Goal: Task Accomplishment & Management: Use online tool/utility

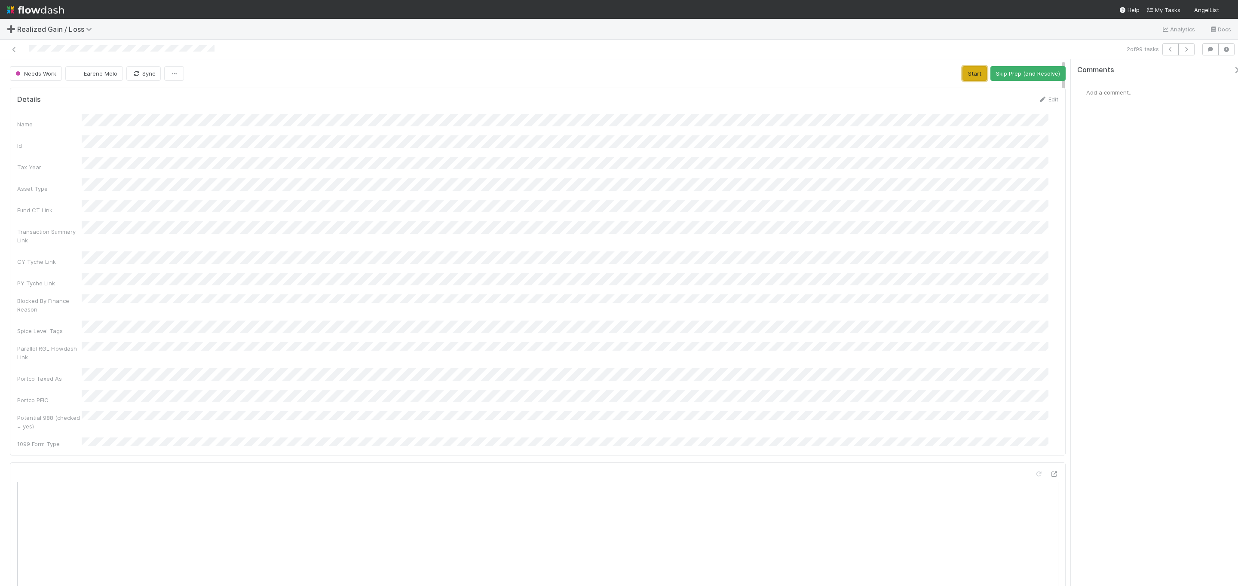
click at [963, 73] on button "Start" at bounding box center [975, 73] width 25 height 15
click at [992, 80] on button "Request Review (and Resolve)" at bounding box center [1019, 73] width 93 height 15
click at [453, 187] on div "Name Id Tax Year Asset Type Fund CT Link Transaction Summary Link CY Tyche Link…" at bounding box center [537, 281] width 1041 height 334
click at [12, 49] on icon at bounding box center [14, 50] width 9 height 6
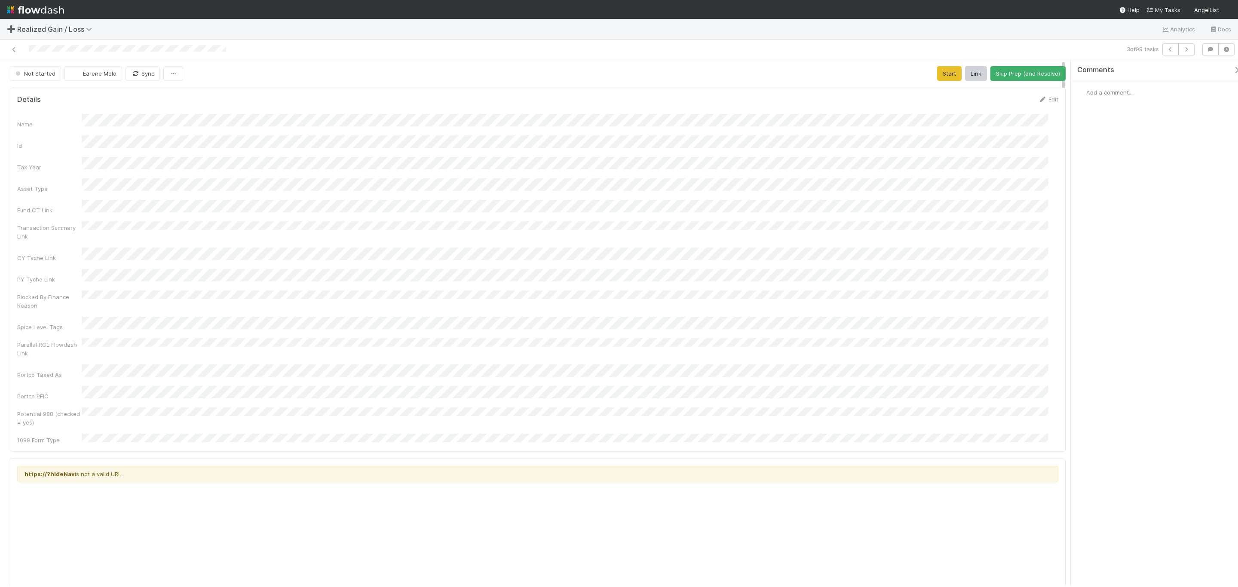
click at [952, 77] on div "Start Link Skip Prep (and Resolve)" at bounding box center [1001, 73] width 129 height 15
click at [940, 75] on button "Start" at bounding box center [949, 73] width 25 height 15
click at [1103, 88] on div "Add a comment..." at bounding box center [1159, 92] width 177 height 22
click at [1103, 92] on span "Add a comment..." at bounding box center [1109, 92] width 46 height 7
click at [1114, 224] on button "Add Comment" at bounding box center [1110, 225] width 50 height 15
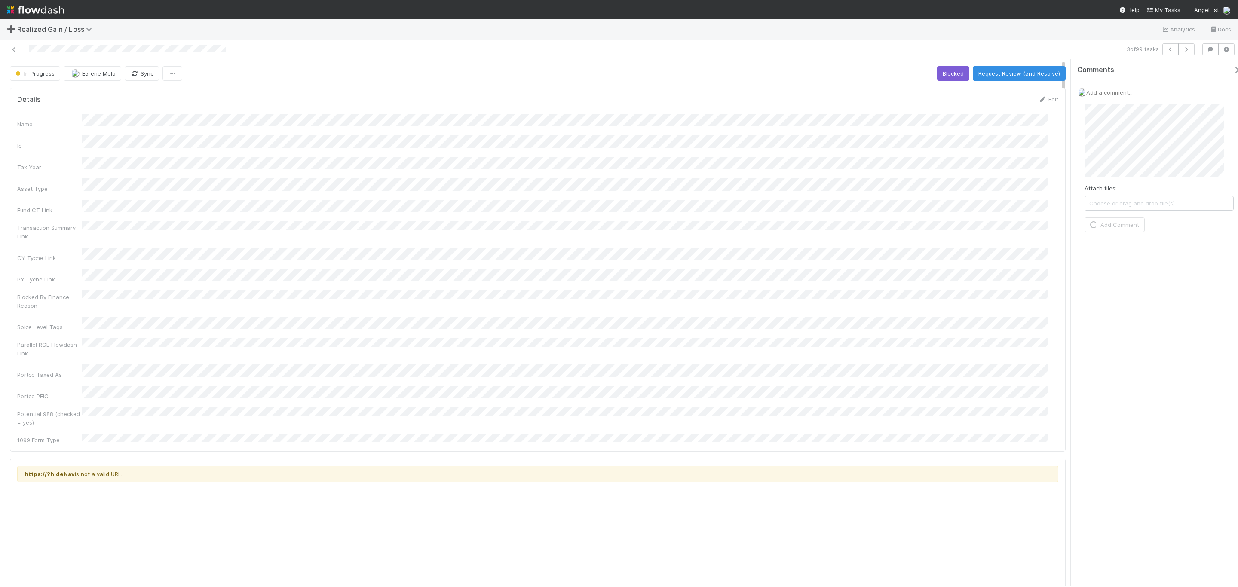
click at [485, 207] on div "Name Id Tax Year Asset Type Fund CT Link Transaction Summary Link CY Tyche Link…" at bounding box center [537, 279] width 1041 height 331
click at [1032, 67] on button "Request Review (and Resolve)" at bounding box center [1019, 73] width 93 height 15
click at [15, 50] on icon at bounding box center [14, 50] width 9 height 6
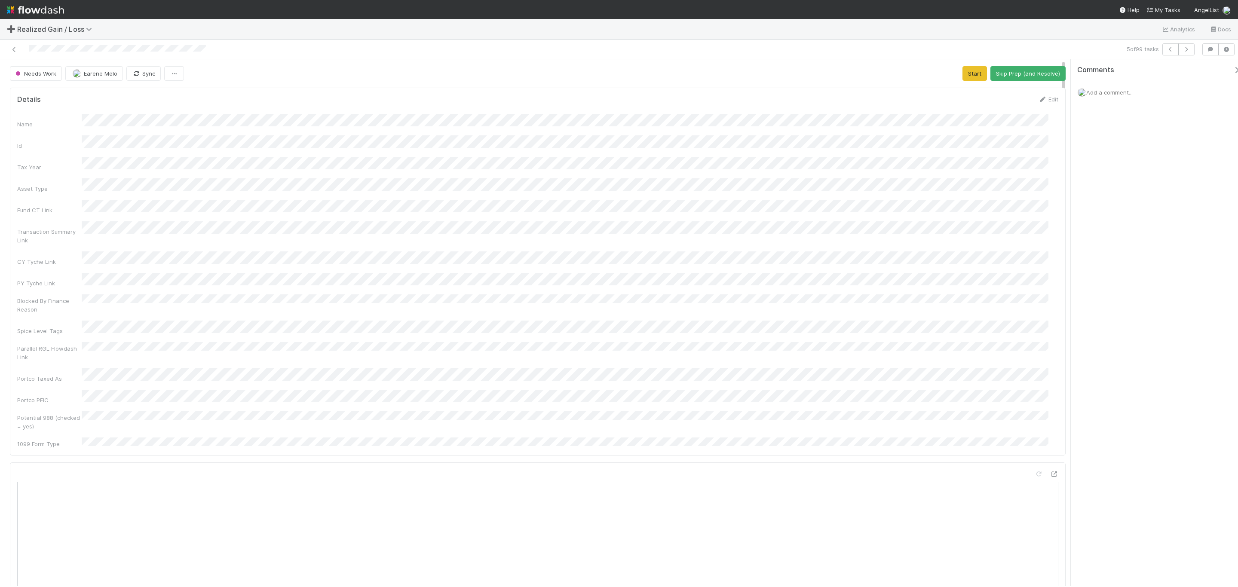
click at [516, 295] on div "Blocked By Finance Reason" at bounding box center [537, 304] width 1041 height 19
click at [825, 278] on icon at bounding box center [1054, 281] width 9 height 6
drag, startPoint x: 969, startPoint y: 77, endPoint x: 962, endPoint y: 70, distance: 9.7
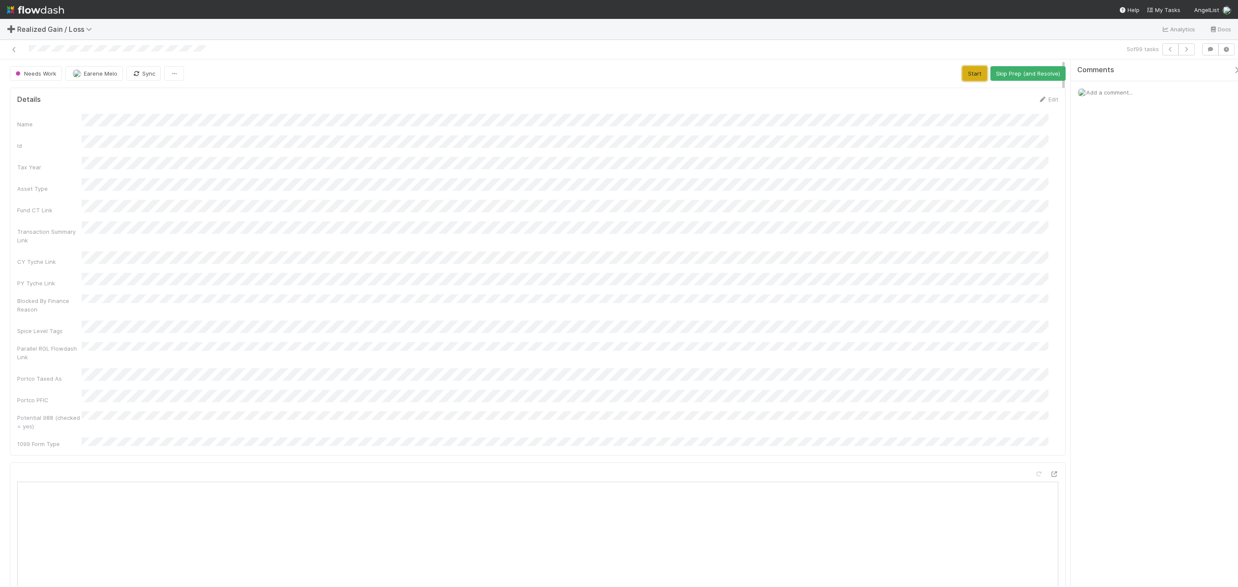
click at [825, 76] on button "Start" at bounding box center [975, 73] width 25 height 15
click at [825, 78] on button "Request Review (and Resolve)" at bounding box center [1019, 73] width 93 height 15
click at [516, 227] on div "Transaction Summary Link" at bounding box center [537, 232] width 1041 height 23
click at [798, 99] on div "Details Edit" at bounding box center [537, 99] width 1041 height 9
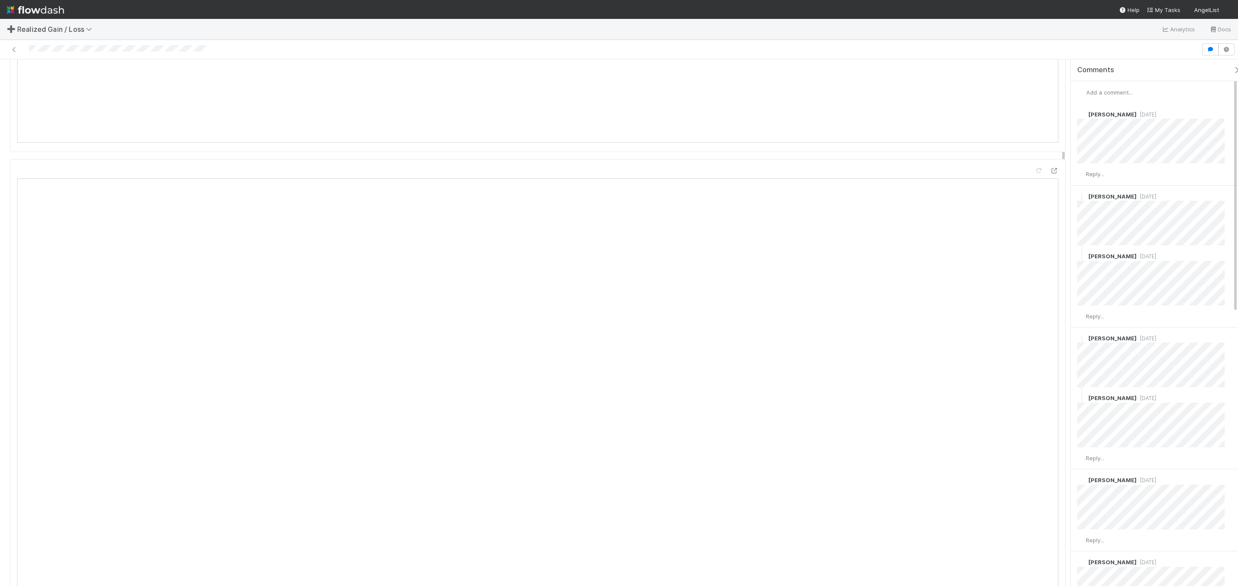
scroll to position [645, 0]
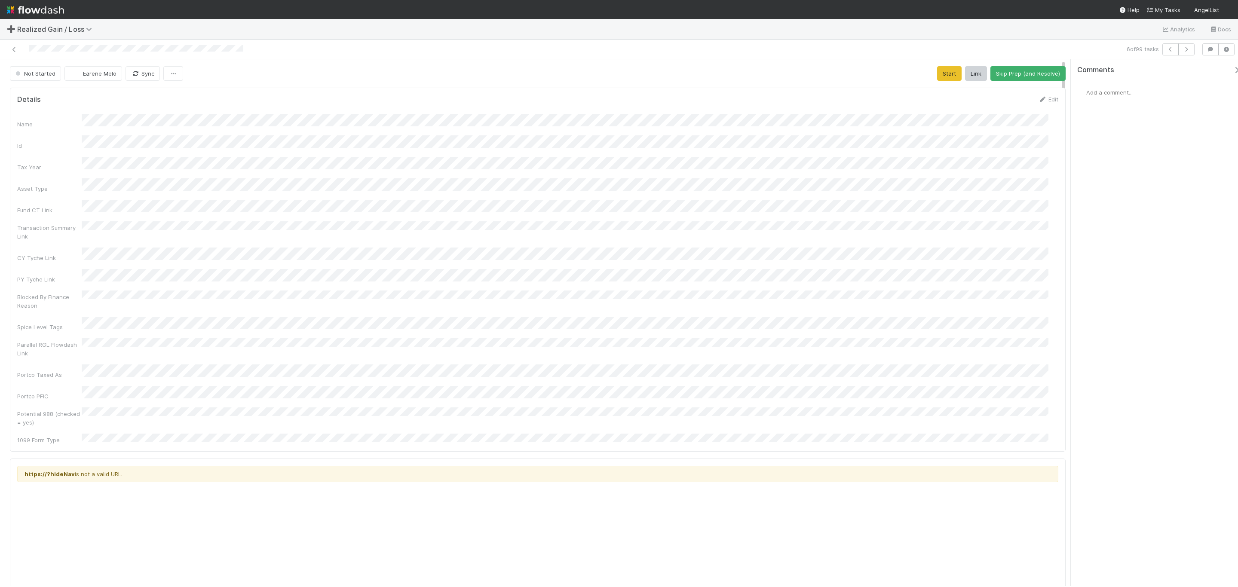
drag, startPoint x: 573, startPoint y: 230, endPoint x: 548, endPoint y: 235, distance: 25.0
click at [552, 235] on div "Name Id Tax Year Asset Type Fund CT Link Transaction Summary Link CY Tyche Link…" at bounding box center [537, 279] width 1041 height 331
drag, startPoint x: 945, startPoint y: 72, endPoint x: 816, endPoint y: 107, distance: 132.8
click at [943, 72] on button "Start" at bounding box center [949, 73] width 25 height 15
click at [1023, 75] on button "Request Review (and Resolve)" at bounding box center [1019, 73] width 93 height 15
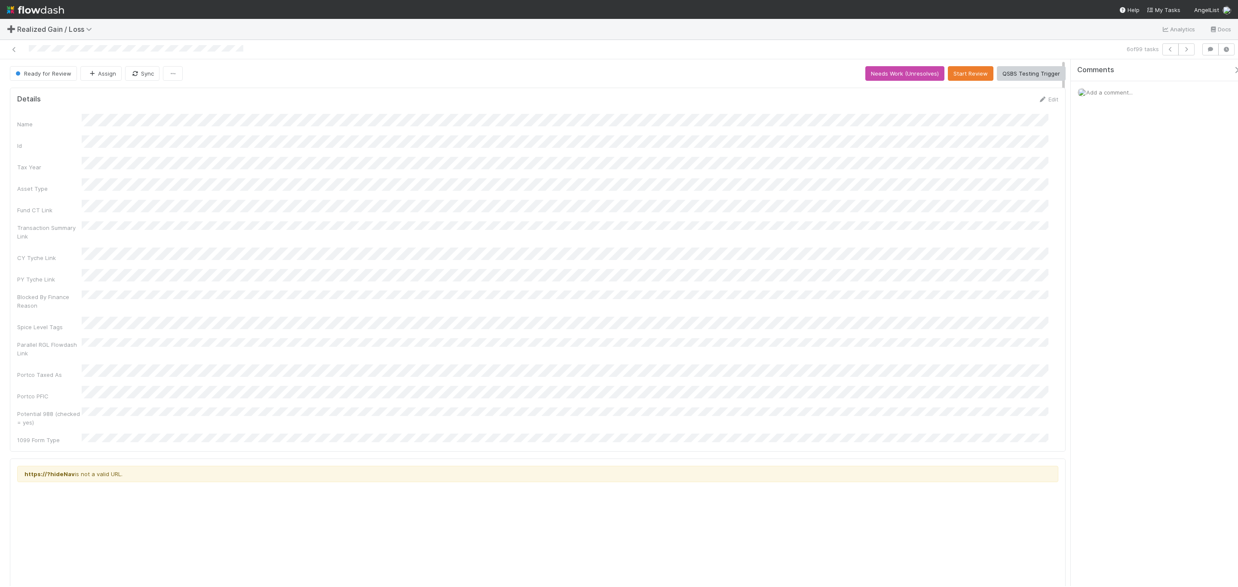
click at [717, 224] on div "Transaction Summary Link" at bounding box center [537, 230] width 1041 height 19
click at [937, 74] on button "Start" at bounding box center [949, 73] width 25 height 15
click at [730, 153] on div "Name Id Tax Year Asset Type Fund CT Link Transaction Summary Link CY Tyche Link…" at bounding box center [537, 279] width 1041 height 331
click at [1025, 72] on button "Request Review (and Resolve)" at bounding box center [1019, 73] width 93 height 15
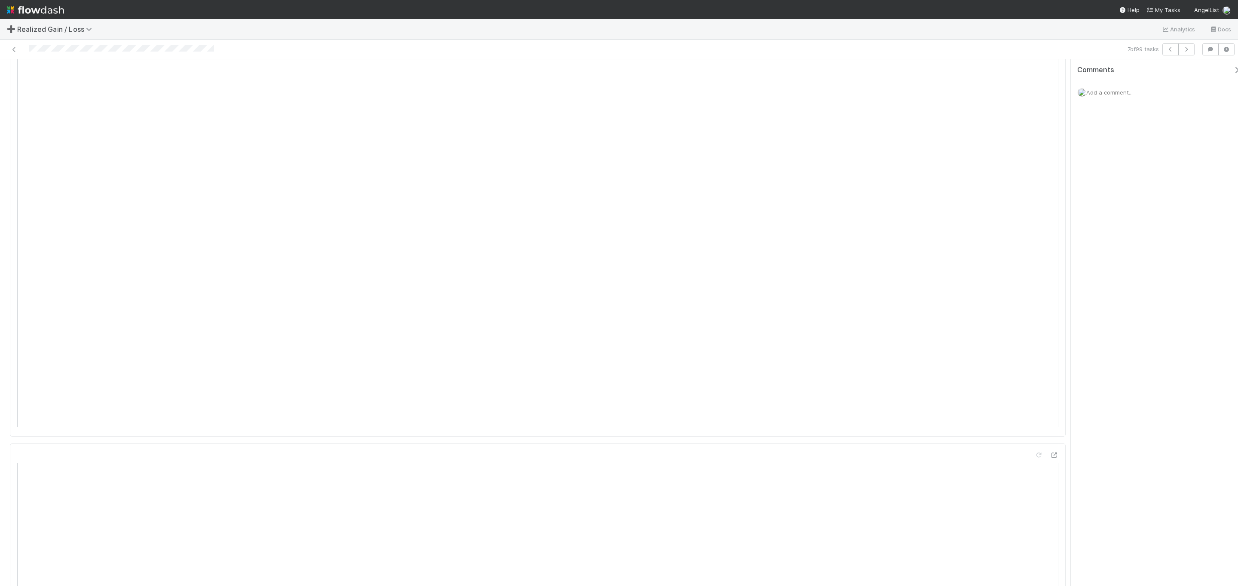
scroll to position [645, 0]
click at [1099, 94] on span "Add a comment..." at bounding box center [1109, 92] width 46 height 7
click at [1064, 141] on div "Ready for Review Assign Sync Needs Work (Unresolves) Start Review QSBS Testing …" at bounding box center [619, 322] width 1238 height 527
click at [1100, 227] on button "Add Comment" at bounding box center [1110, 225] width 50 height 15
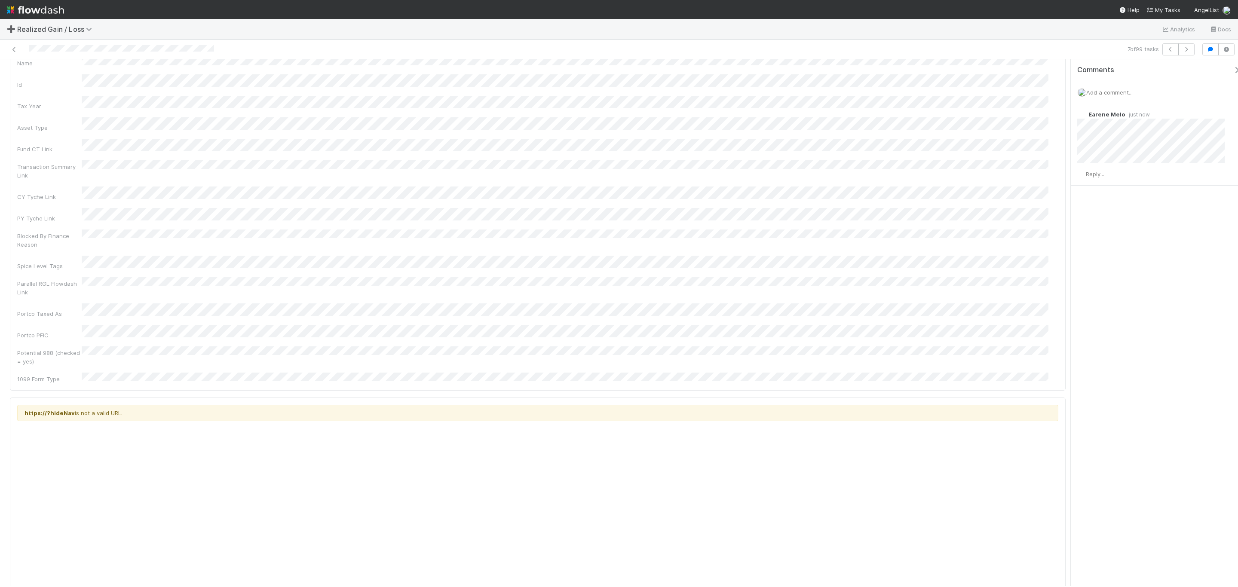
scroll to position [0, 0]
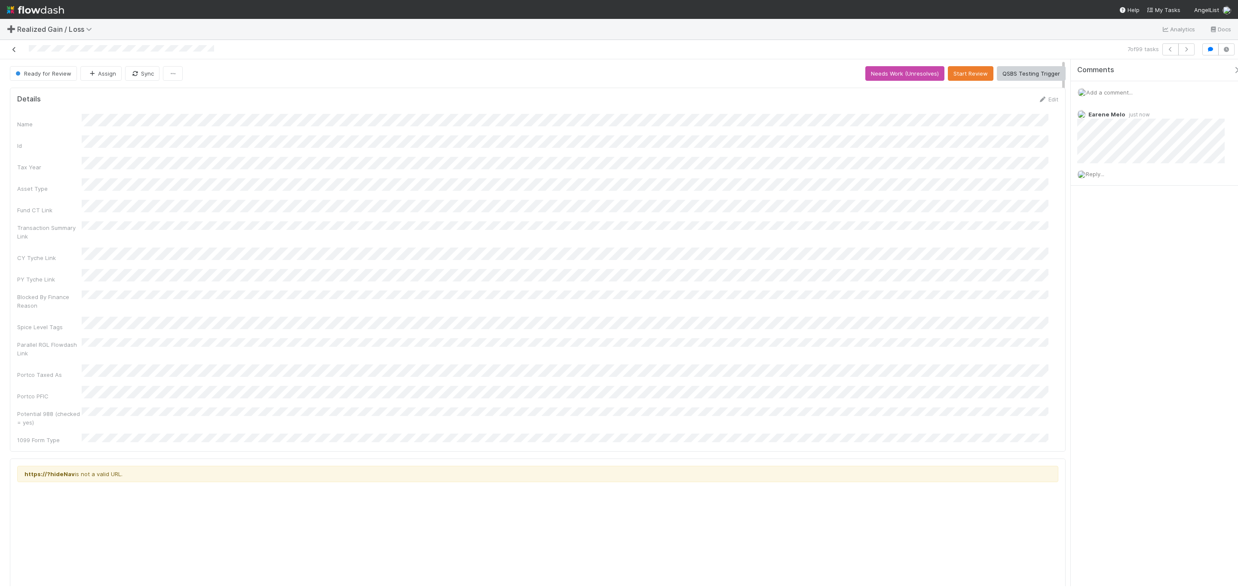
click at [17, 48] on icon at bounding box center [14, 50] width 9 height 6
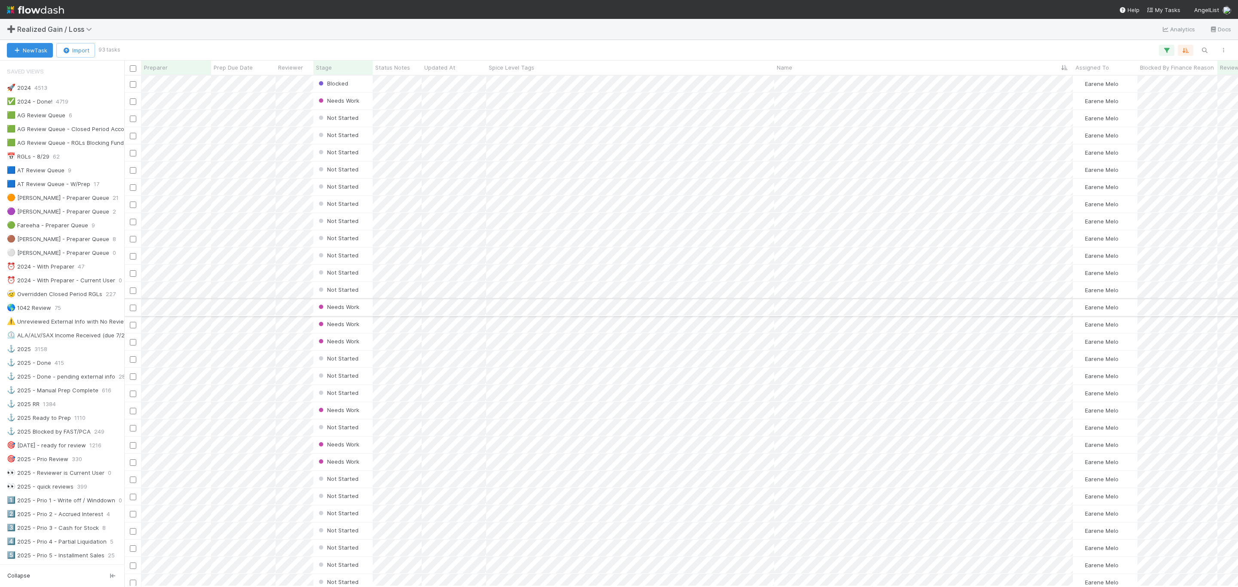
scroll to position [506, 0]
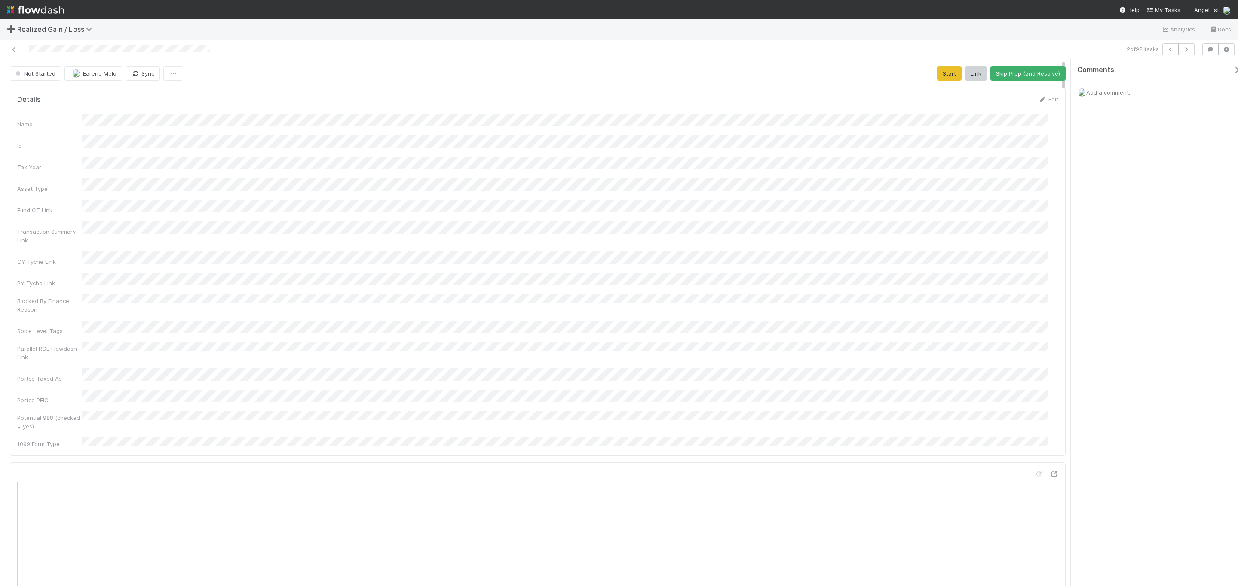
scroll to position [165, 1022]
click at [571, 190] on div "Name Id Tax Year Asset Type Fund CT Link Transaction Summary Link CY Tyche Link…" at bounding box center [537, 281] width 1041 height 334
click at [937, 75] on button "Start" at bounding box center [949, 73] width 25 height 15
click at [1001, 77] on button "Request Review (and Resolve)" at bounding box center [1019, 73] width 93 height 15
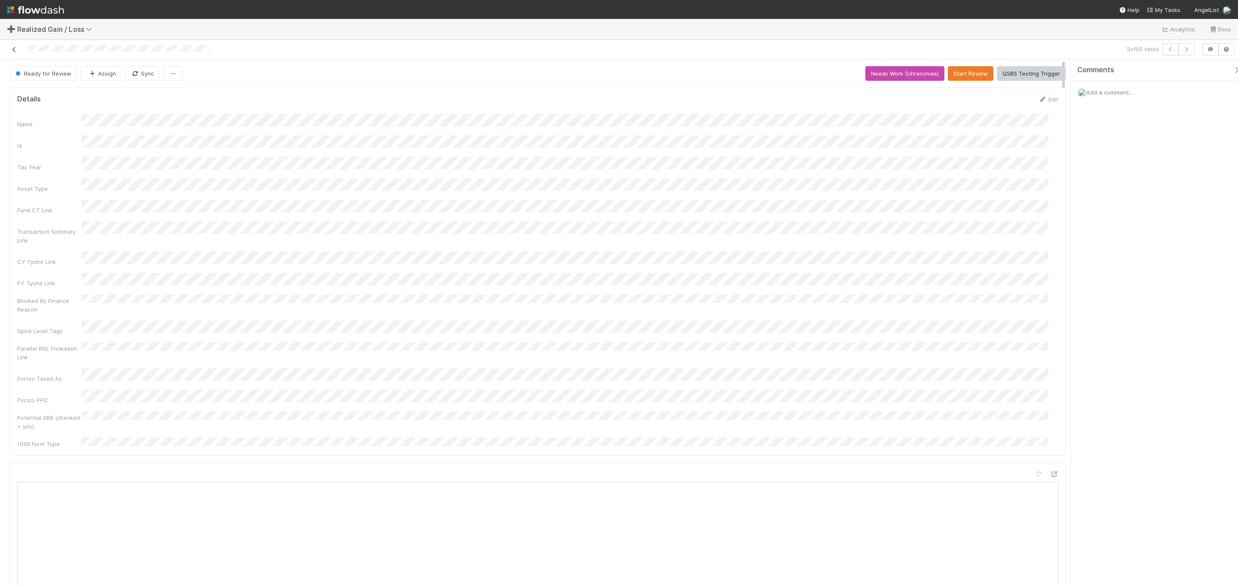
click at [13, 47] on icon at bounding box center [14, 50] width 9 height 6
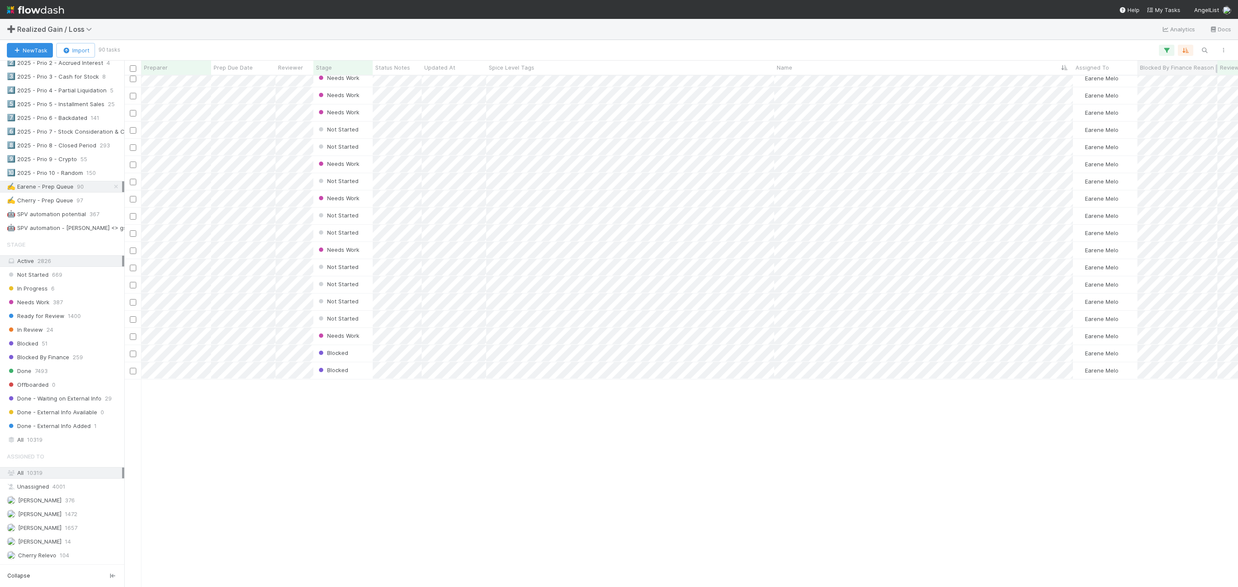
scroll to position [596, 0]
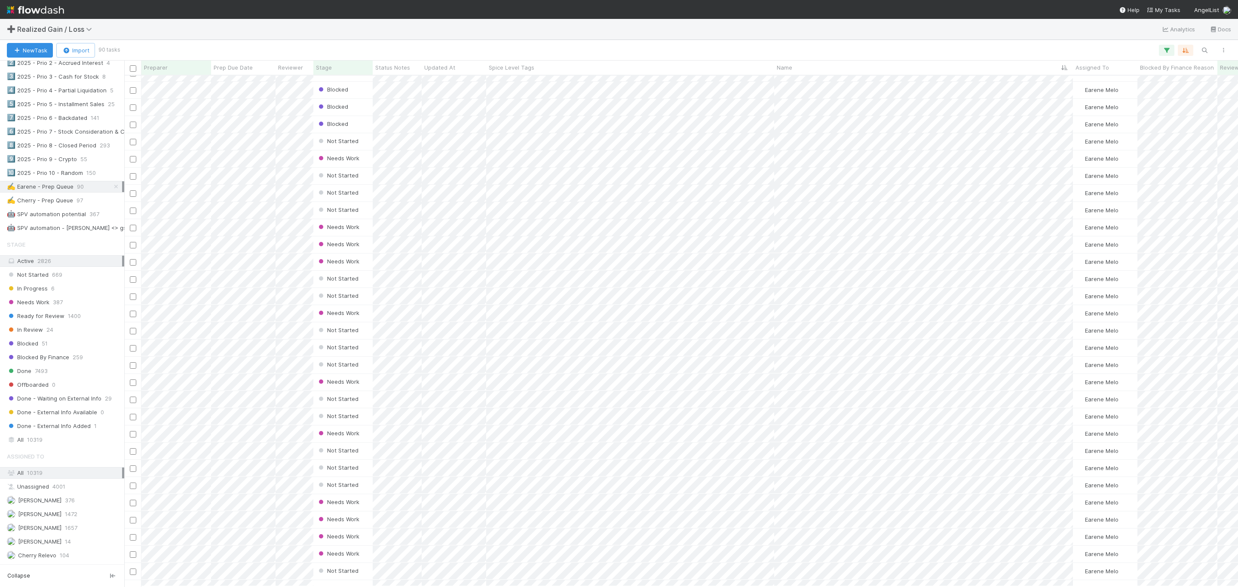
click at [1201, 56] on div "New Task Import 90 tasks" at bounding box center [619, 50] width 1238 height 21
click at [1200, 52] on icon "button" at bounding box center [1204, 50] width 9 height 8
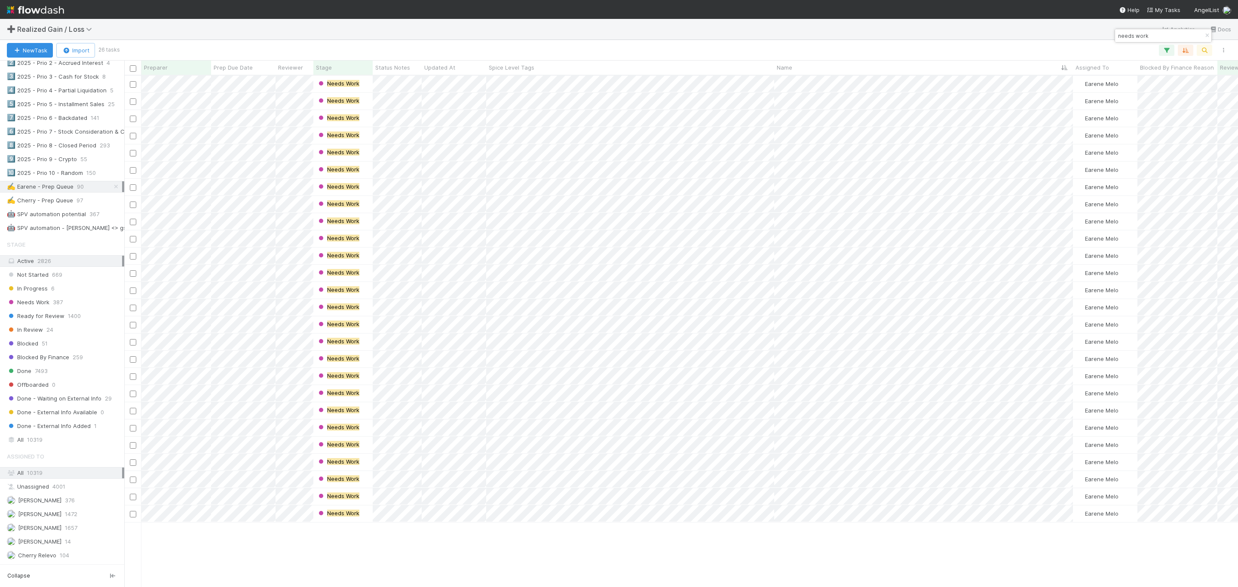
scroll to position [501, 1104]
type input "needs work"
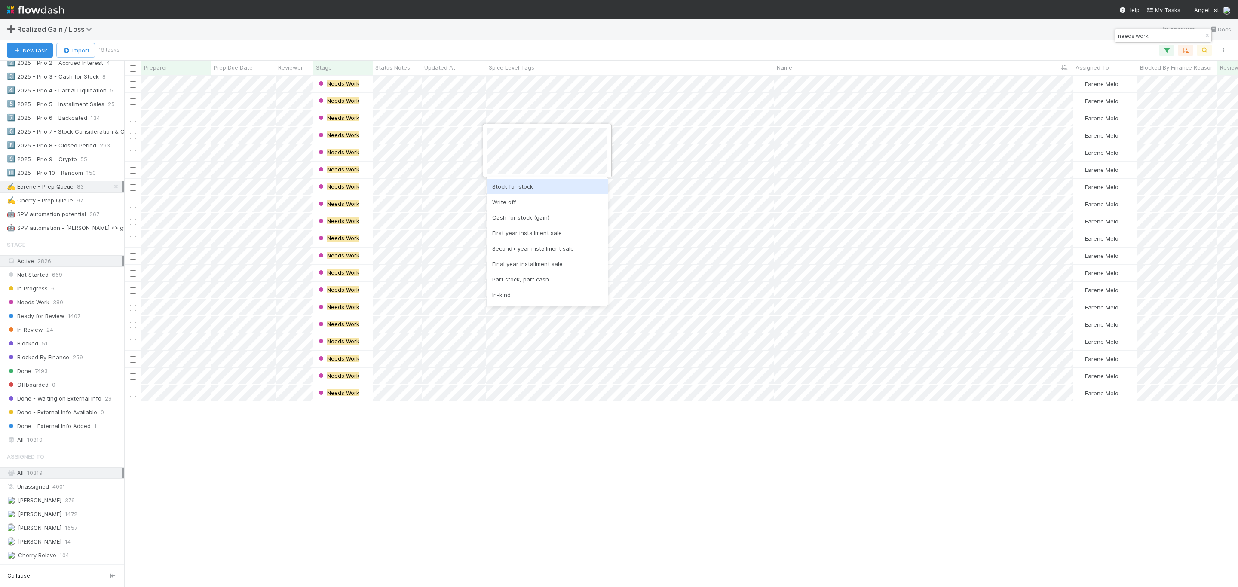
click at [746, 135] on div at bounding box center [619, 293] width 1238 height 587
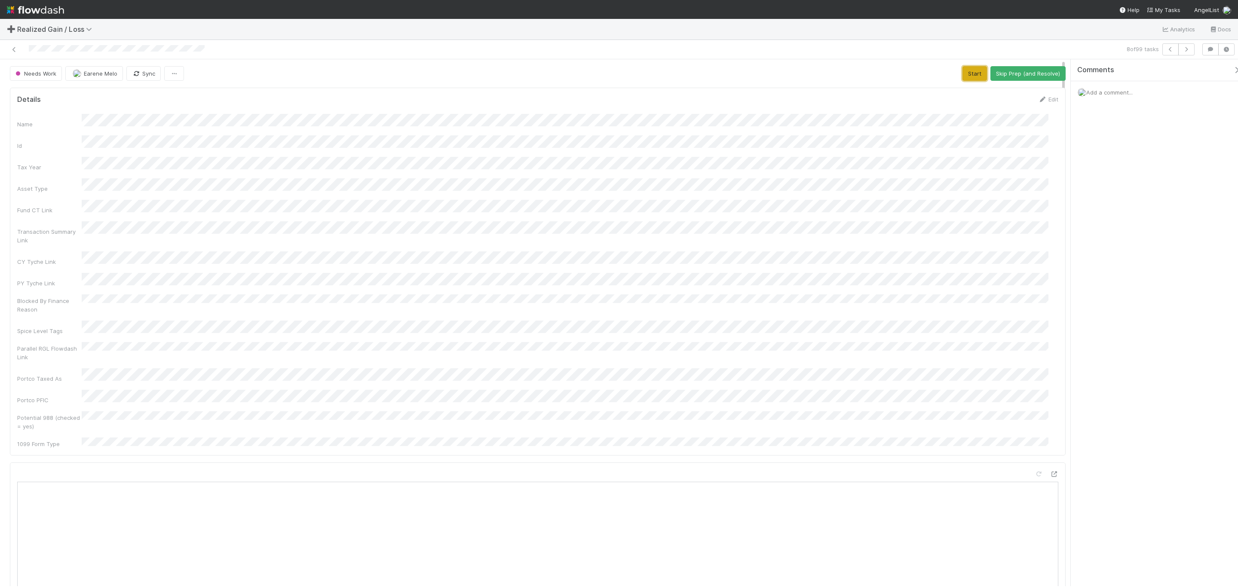
drag, startPoint x: 969, startPoint y: 77, endPoint x: 756, endPoint y: 129, distance: 219.2
click at [825, 77] on button "Start" at bounding box center [975, 73] width 25 height 15
click at [825, 68] on button "Request Review (and Resolve)" at bounding box center [1019, 73] width 93 height 15
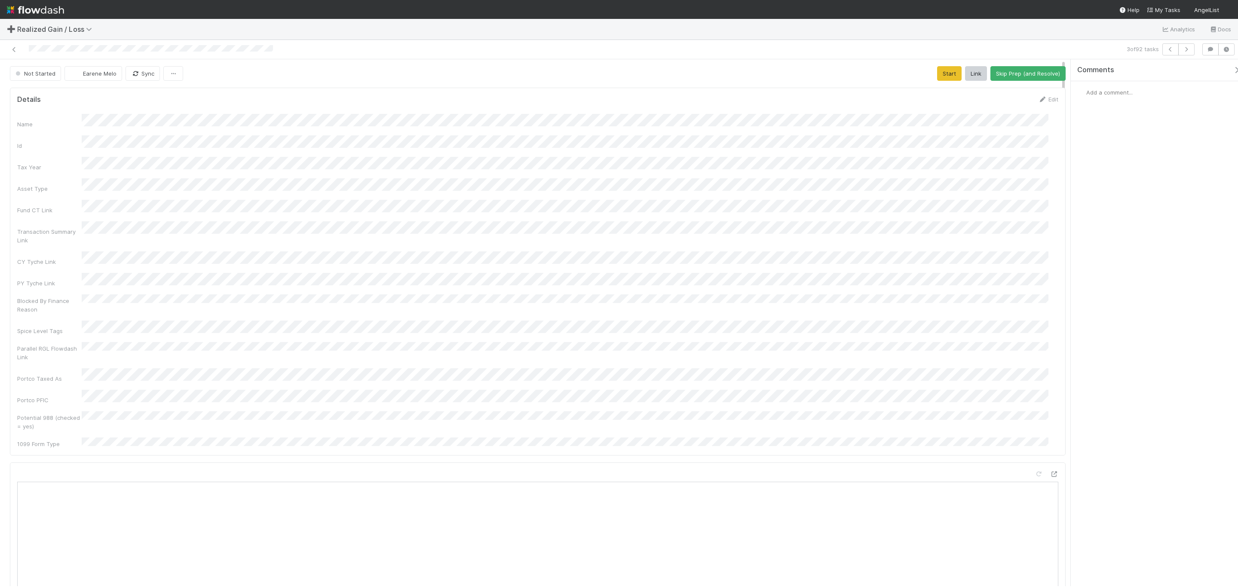
click at [543, 230] on div "Transaction Summary Link" at bounding box center [537, 232] width 1041 height 23
click at [549, 233] on div "Name Id Tax Year Asset Type Fund CT Link Transaction Summary Link CY Tyche Link…" at bounding box center [537, 281] width 1041 height 334
click at [937, 76] on button "Start" at bounding box center [949, 73] width 25 height 15
click at [1050, 278] on icon at bounding box center [1054, 281] width 9 height 6
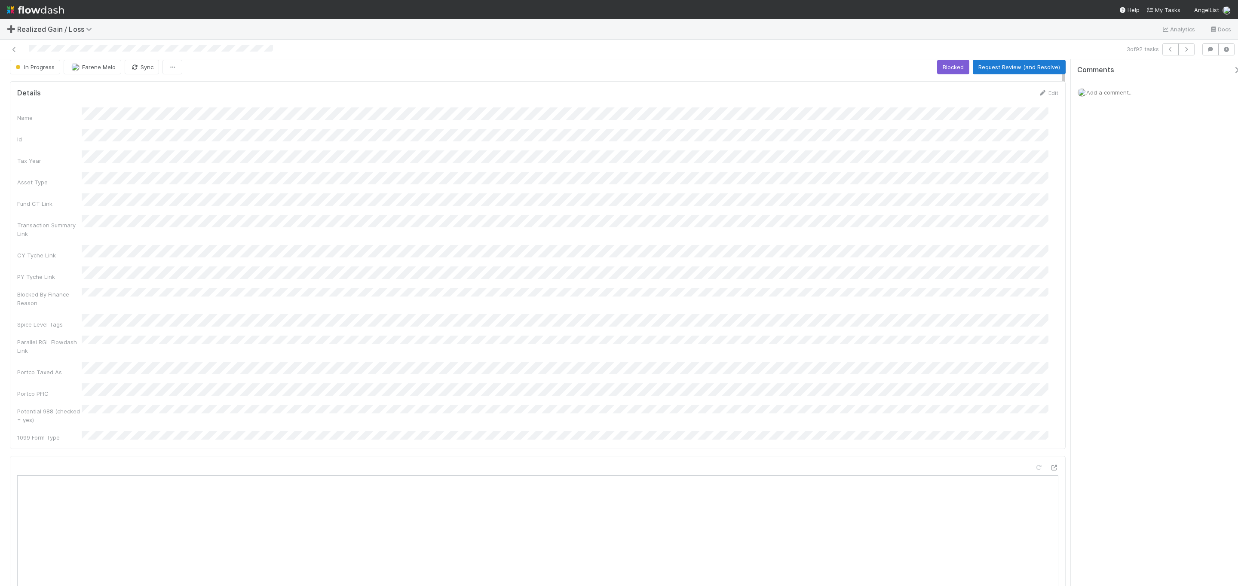
scroll to position [0, 0]
click at [975, 67] on button "Request Review (and Resolve)" at bounding box center [1019, 73] width 93 height 15
click at [963, 74] on button "Start" at bounding box center [975, 73] width 25 height 15
click at [1016, 72] on button "Request Review (and Resolve)" at bounding box center [1019, 73] width 93 height 15
click at [964, 71] on button "Start" at bounding box center [975, 73] width 25 height 15
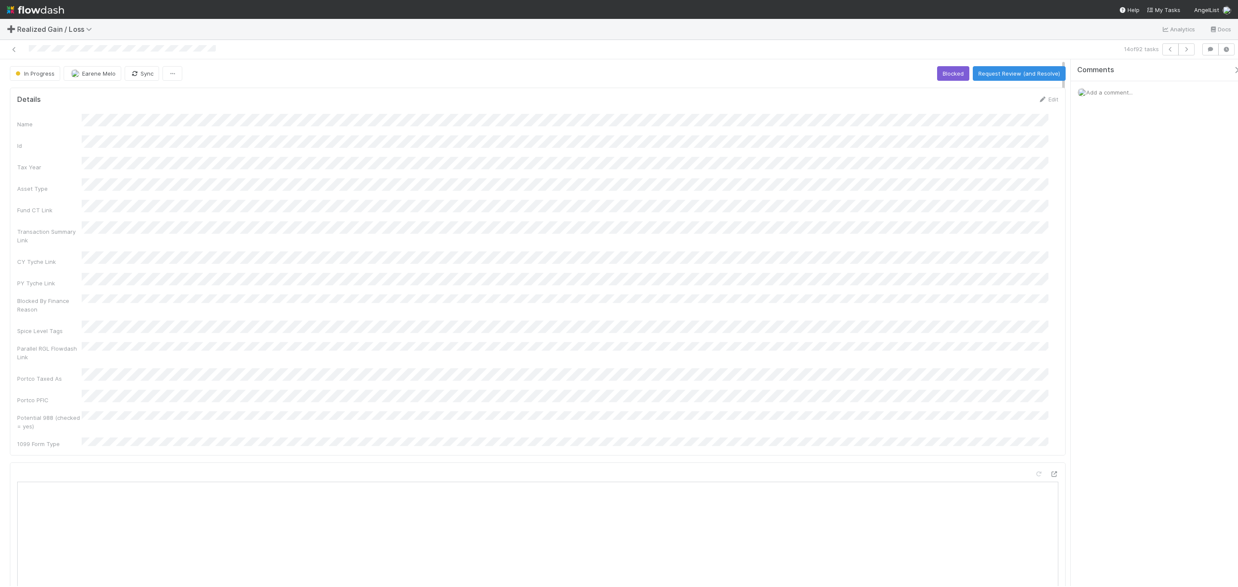
click at [166, 44] on div at bounding box center [302, 49] width 599 height 12
drag, startPoint x: 166, startPoint y: 44, endPoint x: 173, endPoint y: 45, distance: 7.4
click at [168, 44] on div at bounding box center [302, 49] width 599 height 12
click at [1010, 79] on button "Request Review (and Resolve)" at bounding box center [1019, 73] width 93 height 15
click at [916, 274] on div "Name Id Tax Year Asset Type Fund CT Link Transaction Summary Link CY Tyche Link…" at bounding box center [537, 281] width 1041 height 334
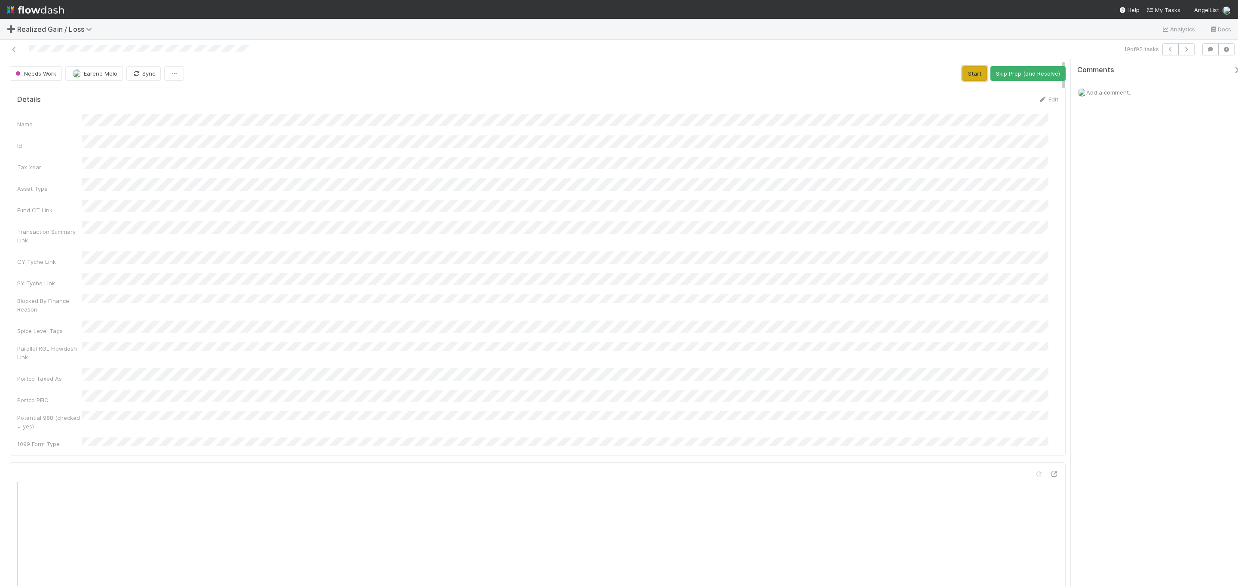
click at [973, 79] on button "Start" at bounding box center [975, 73] width 25 height 15
click at [445, 257] on div "Name Id Tax Year Asset Type Fund CT Link Transaction Summary Link CY Tyche Link…" at bounding box center [537, 281] width 1041 height 334
click at [1010, 74] on button "Request Review (and Resolve)" at bounding box center [1019, 73] width 93 height 15
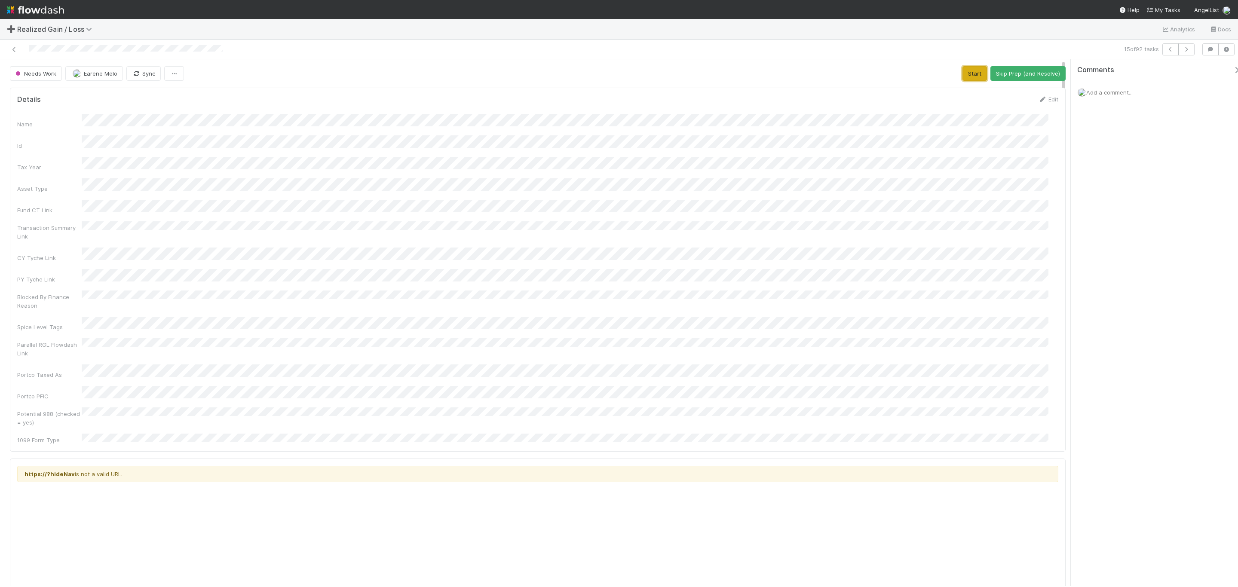
click at [970, 74] on button "Start" at bounding box center [975, 73] width 25 height 15
click at [182, 54] on div at bounding box center [302, 49] width 599 height 12
click at [1107, 90] on span "Add a comment..." at bounding box center [1109, 92] width 46 height 7
click at [1125, 228] on button "Add Comment" at bounding box center [1110, 225] width 50 height 15
click at [599, 172] on div "Name Id Tax Year Asset Type Fund CT Link Transaction Summary Link CY Tyche Link…" at bounding box center [537, 279] width 1041 height 331
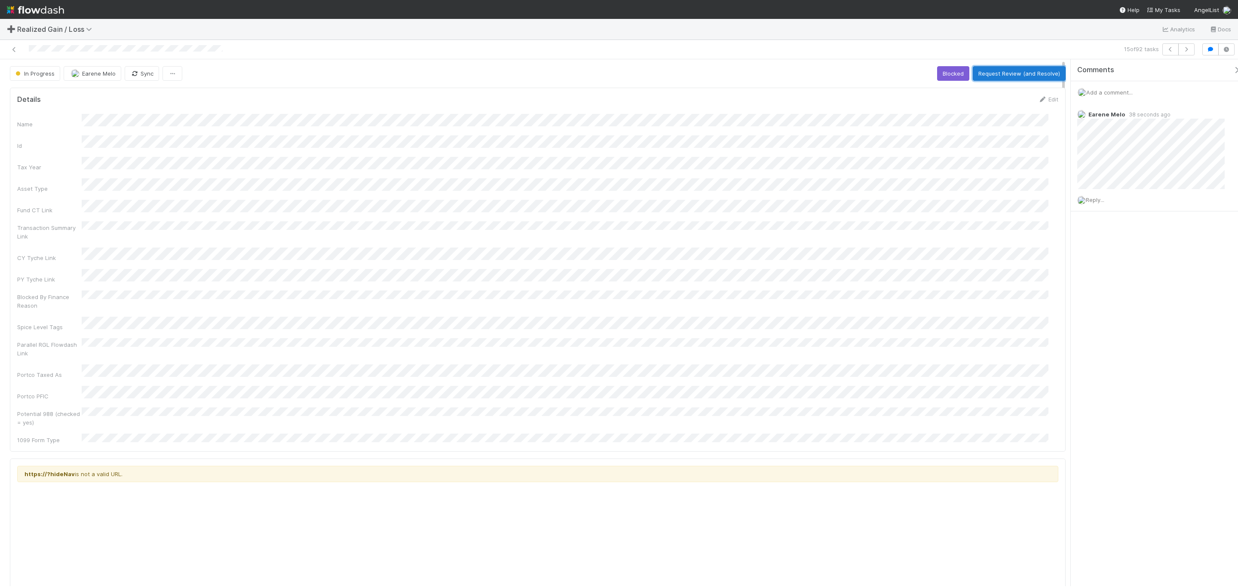
click at [1037, 74] on button "Request Review (and Resolve)" at bounding box center [1019, 73] width 93 height 15
click at [355, 133] on div "Name Id Tax Year Asset Type Fund CT Link Transaction Summary Link CY Tyche Link…" at bounding box center [537, 279] width 1041 height 331
click at [969, 77] on button "Start" at bounding box center [975, 73] width 25 height 15
click at [1023, 69] on button "Request Review (and Resolve)" at bounding box center [1019, 73] width 93 height 15
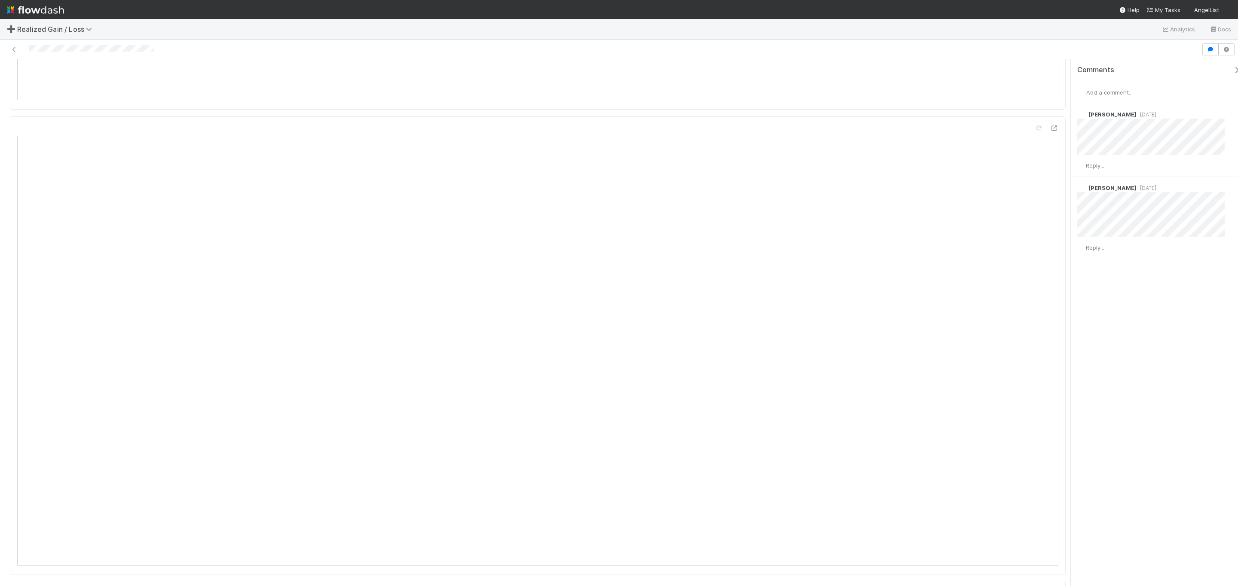
scroll to position [774, 0]
click at [825, 72] on button "Start" at bounding box center [975, 73] width 25 height 15
click at [825, 66] on button "Request Review (and Resolve)" at bounding box center [1019, 73] width 93 height 15
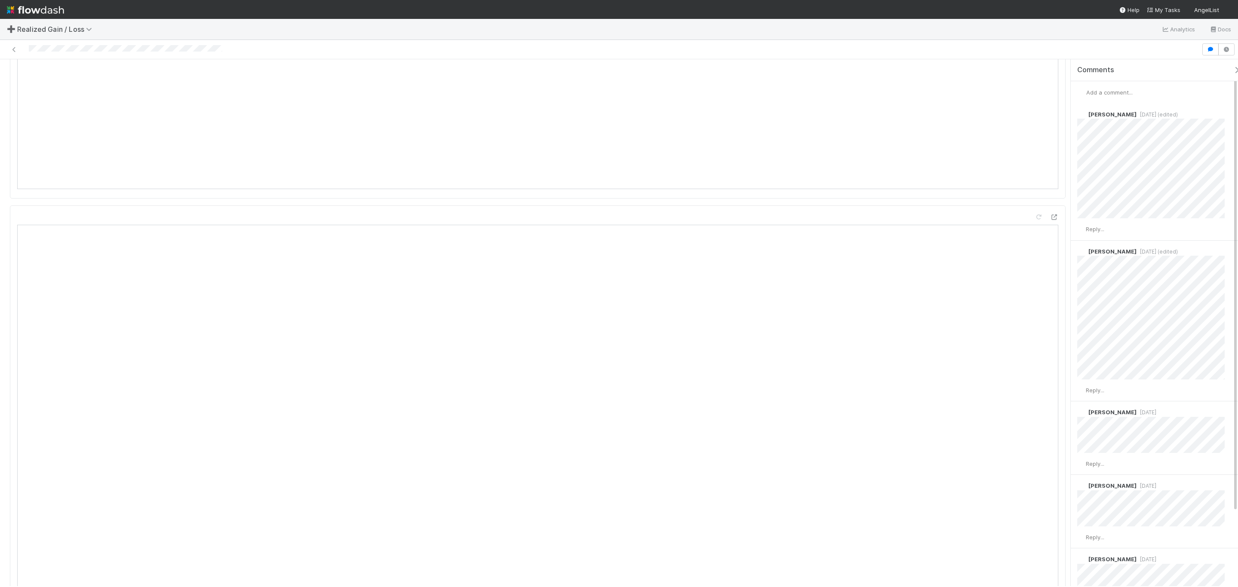
scroll to position [645, 0]
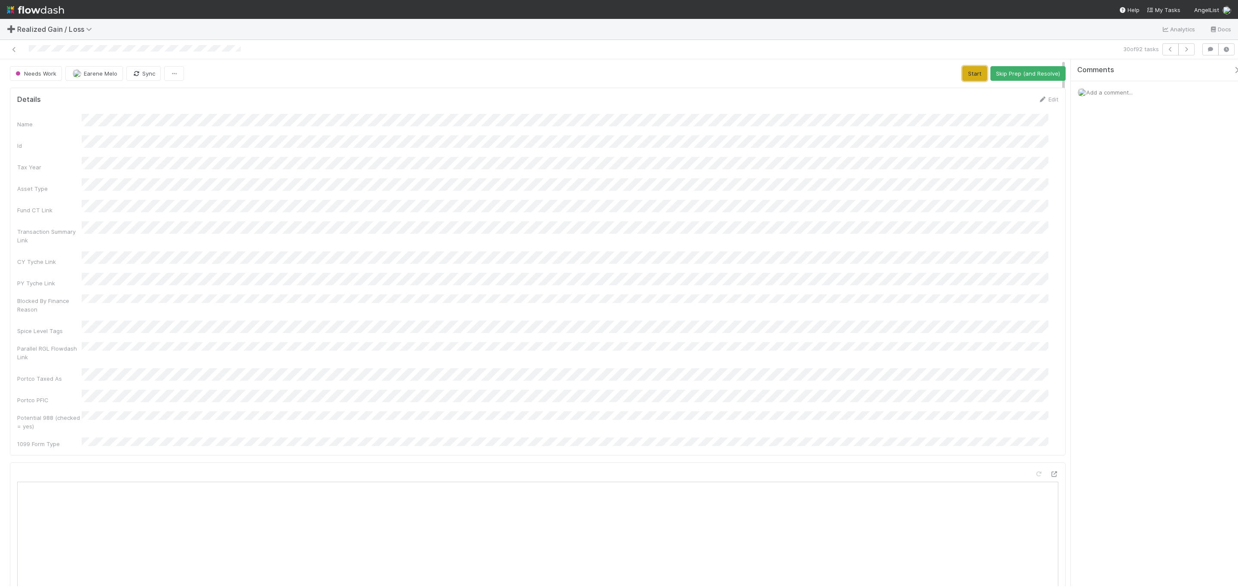
click at [825, 78] on button "Start" at bounding box center [975, 73] width 25 height 15
click at [825, 78] on button "Request Review (and Resolve)" at bounding box center [1019, 73] width 93 height 15
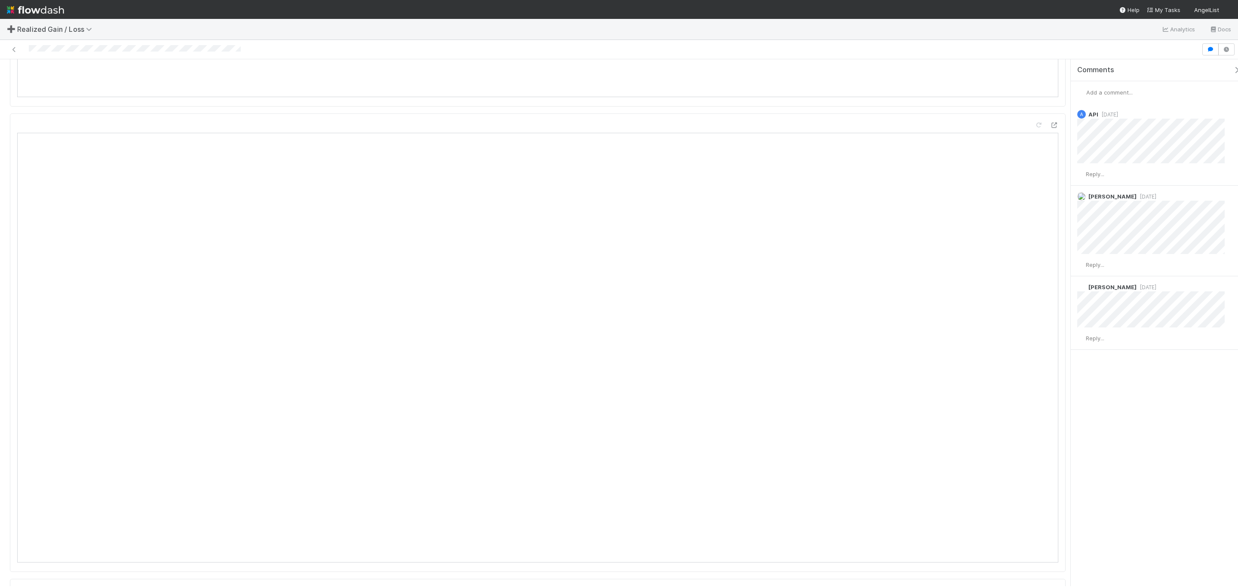
scroll to position [774, 0]
